Goal: Ask a question: Seek information or help from site administrators or community

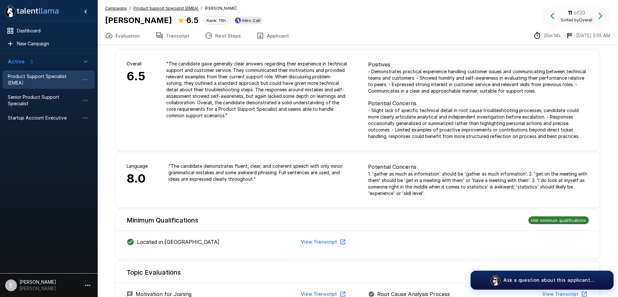
click at [546, 280] on p "Ask a question about this applicant..." at bounding box center [548, 280] width 91 height 7
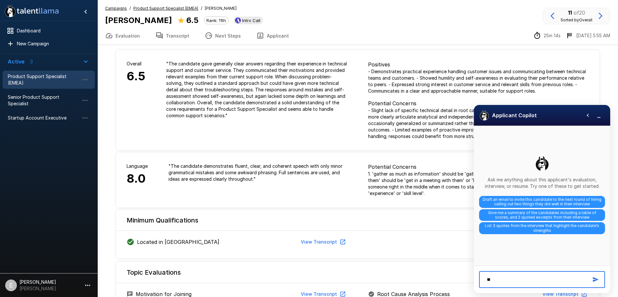
type textarea "*"
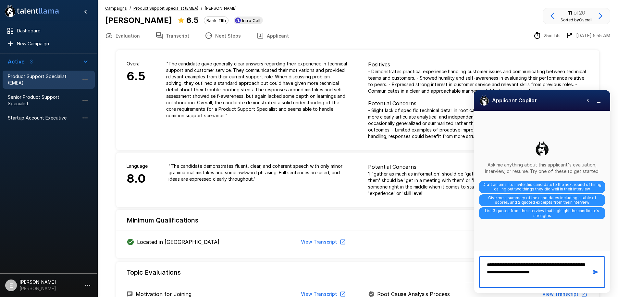
type textarea "**********"
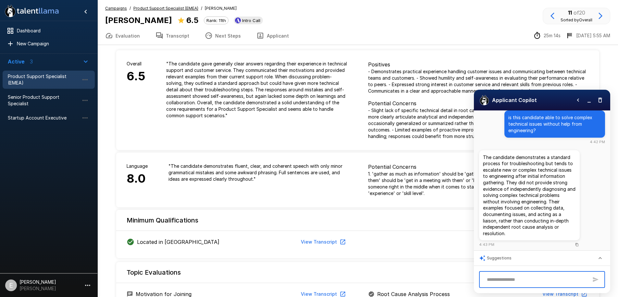
scroll to position [6, 0]
click at [165, 39] on button "Transcript" at bounding box center [172, 36] width 49 height 18
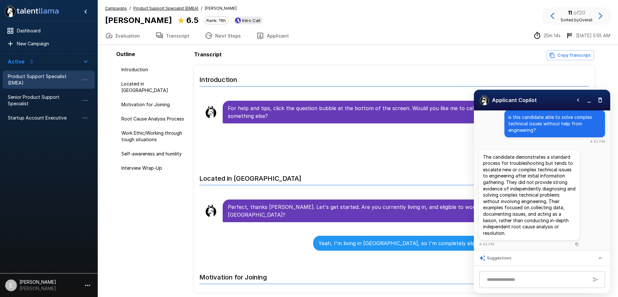
click at [561, 288] on div "* ​" at bounding box center [542, 280] width 126 height 17
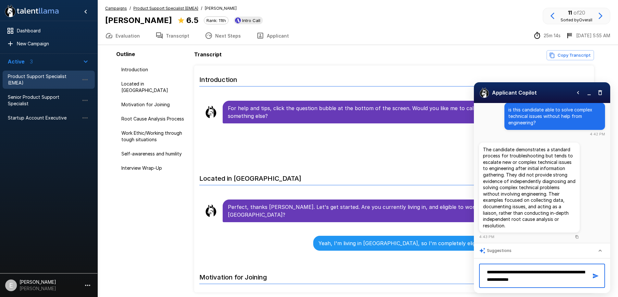
type textarea "**********"
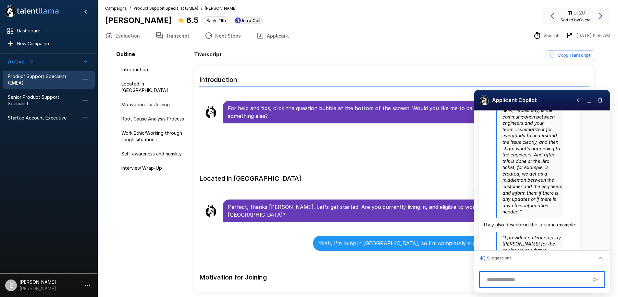
scroll to position [188, 0]
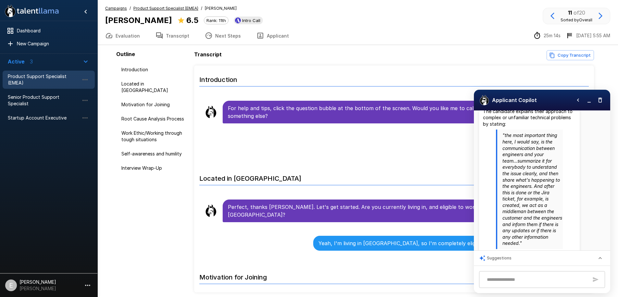
click at [407, 173] on h6 "Located in [GEOGRAPHIC_DATA]" at bounding box center [393, 176] width 389 height 17
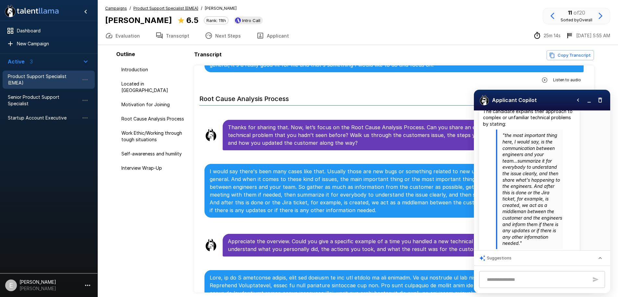
scroll to position [372, 0]
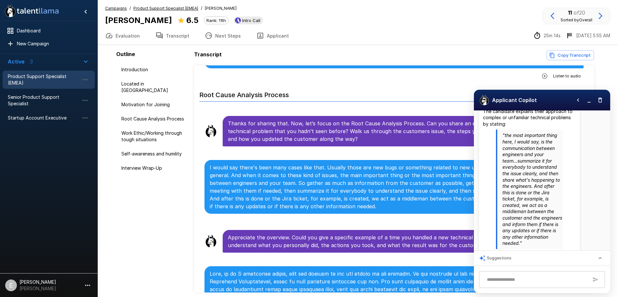
click at [586, 102] on icon "button" at bounding box center [589, 100] width 6 height 6
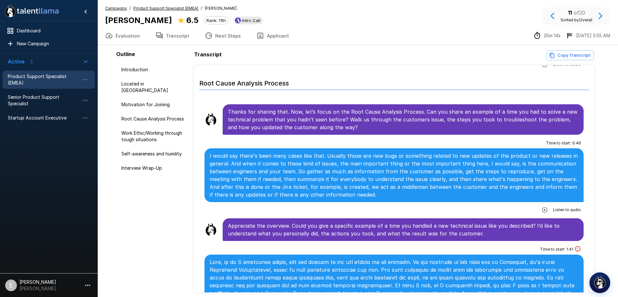
scroll to position [383, 0]
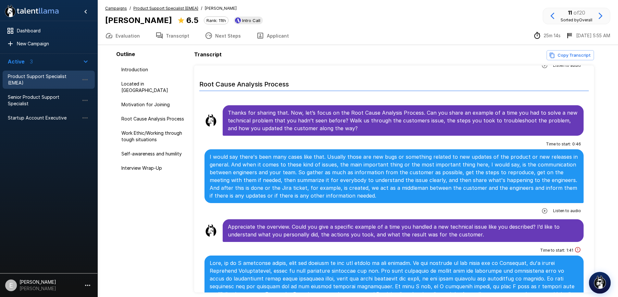
click at [602, 282] on img "button" at bounding box center [600, 283] width 14 height 14
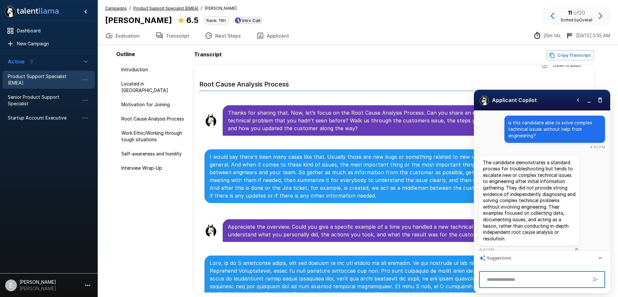
click at [547, 125] on p "is this candidate able to solve complex technical issues without help from engi…" at bounding box center [554, 129] width 93 height 19
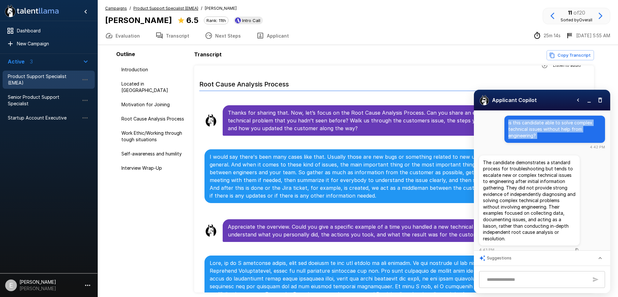
click at [547, 125] on p "is this candidate able to solve complex technical issues without help from engi…" at bounding box center [554, 129] width 93 height 19
copy p "is this candidate able to solve complex technical issues without help from engi…"
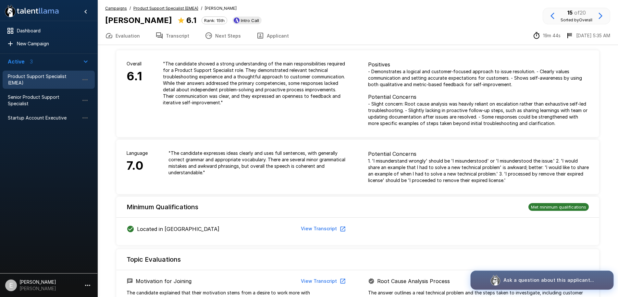
click at [546, 280] on p "Ask a question about this applicant..." at bounding box center [548, 280] width 91 height 7
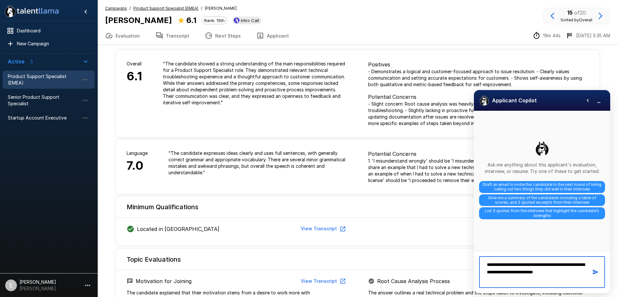
scroll to position [7, 0]
type textarea "**********"
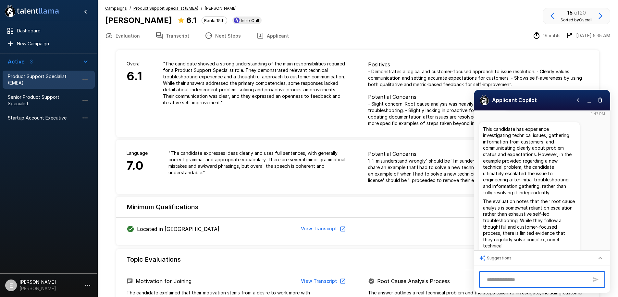
scroll to position [46, 0]
